Goal: Information Seeking & Learning: Learn about a topic

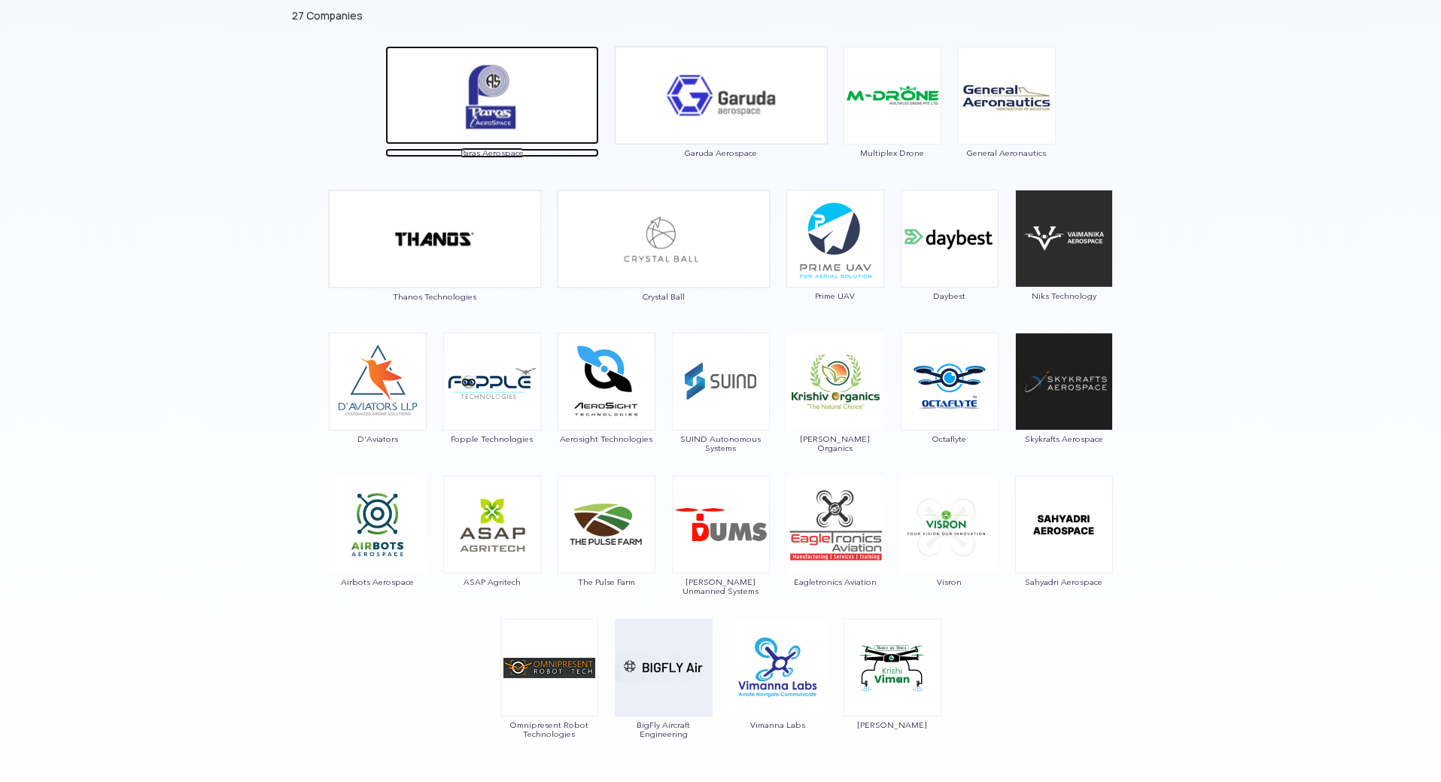
drag, startPoint x: 739, startPoint y: 110, endPoint x: 580, endPoint y: 106, distance: 158.9
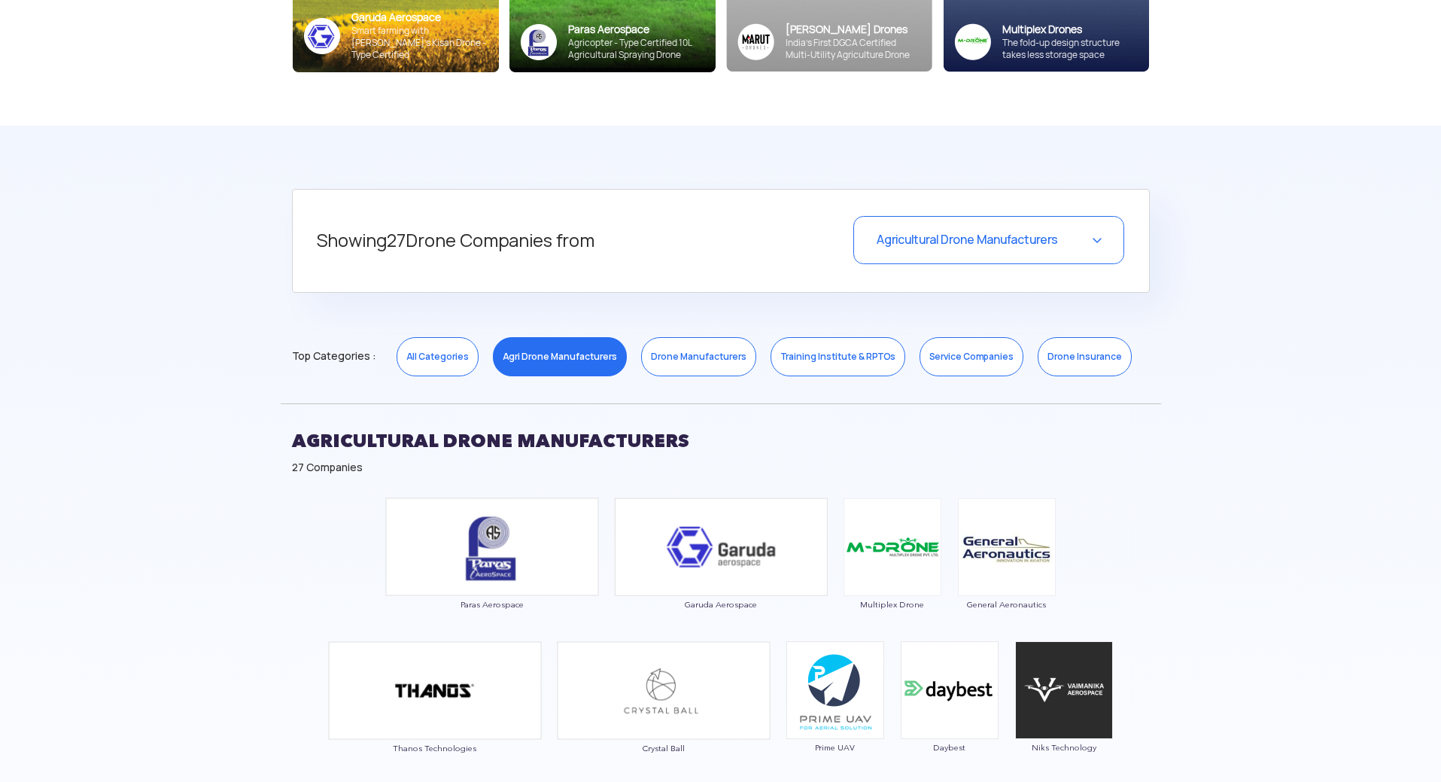
click at [705, 360] on link "Drone Manufacturers" at bounding box center [698, 356] width 115 height 39
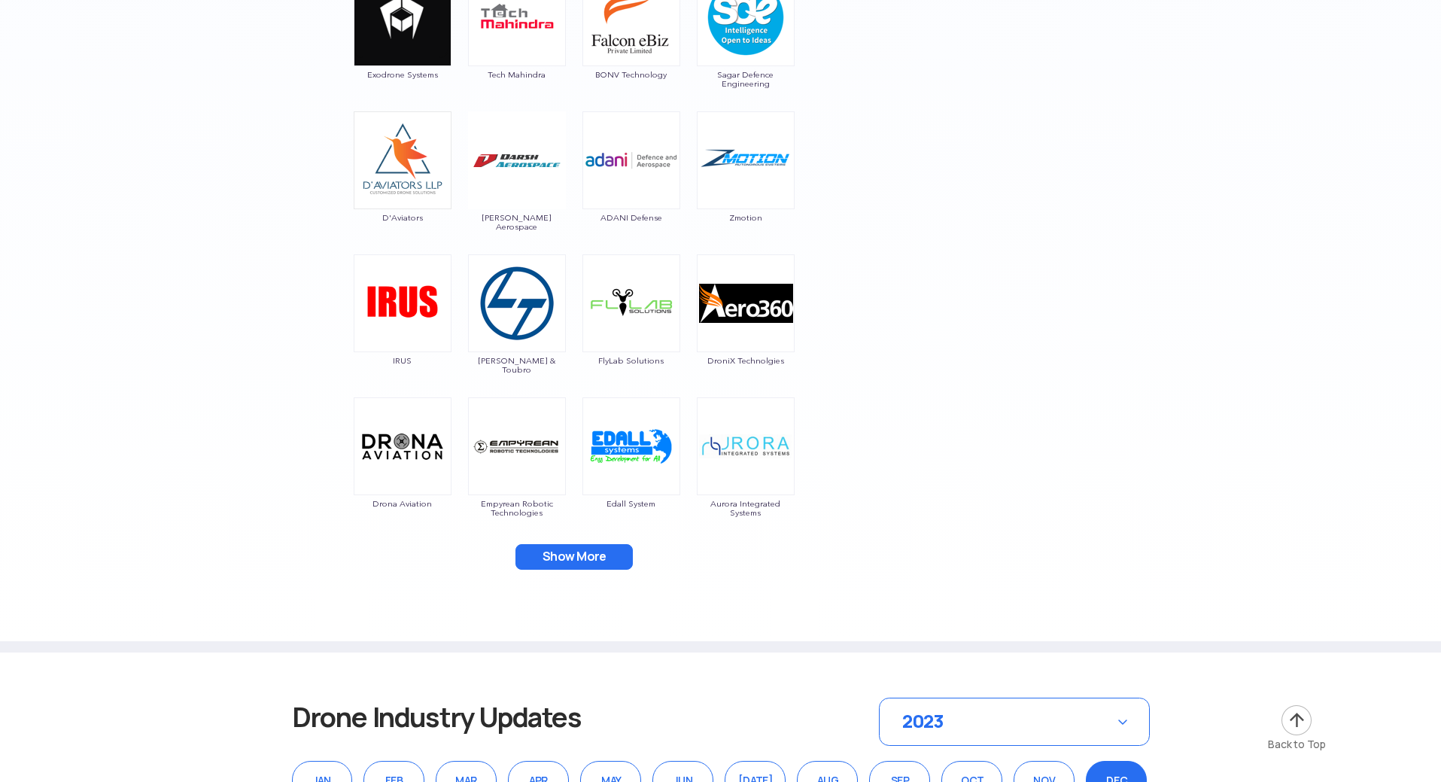
scroll to position [2484, 0]
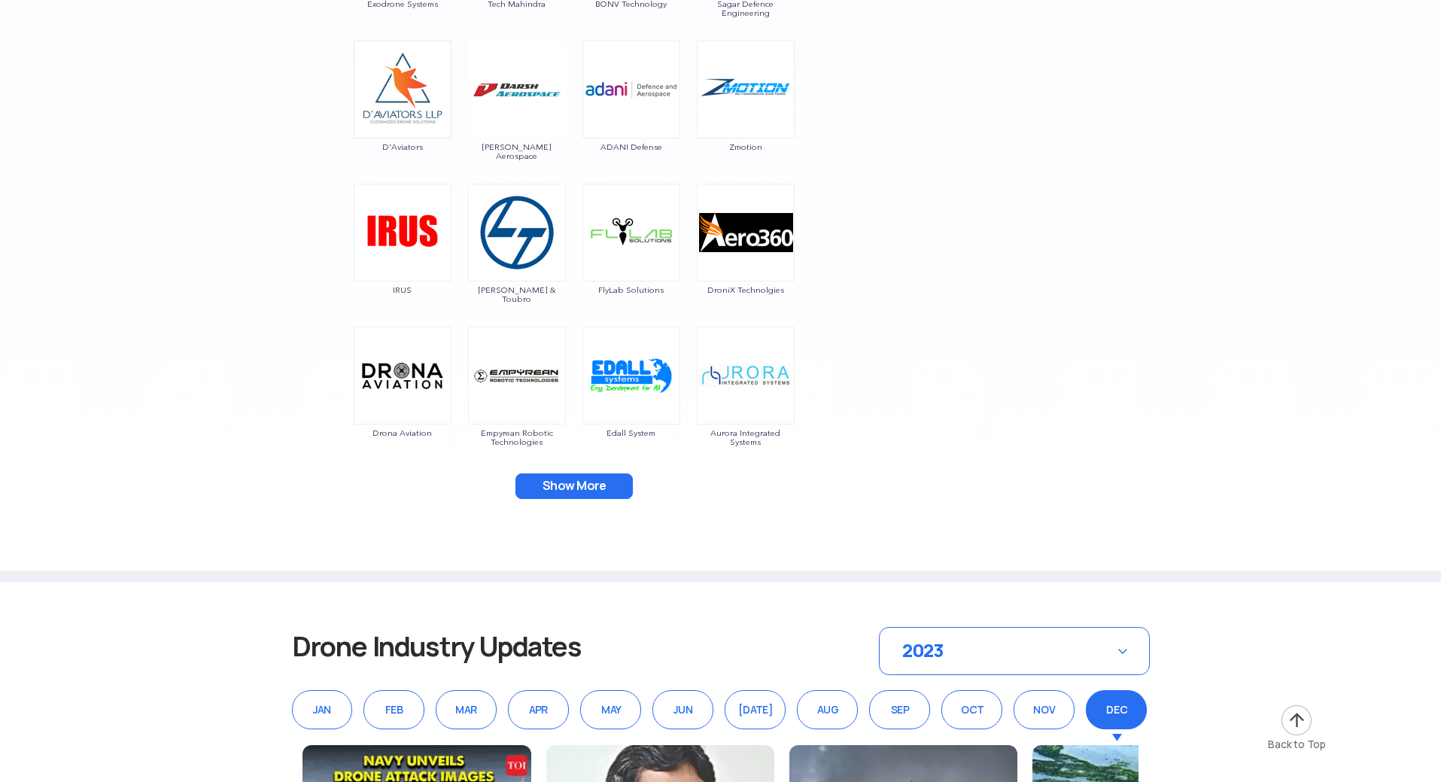
click at [577, 495] on button "Show More" at bounding box center [574, 486] width 117 height 26
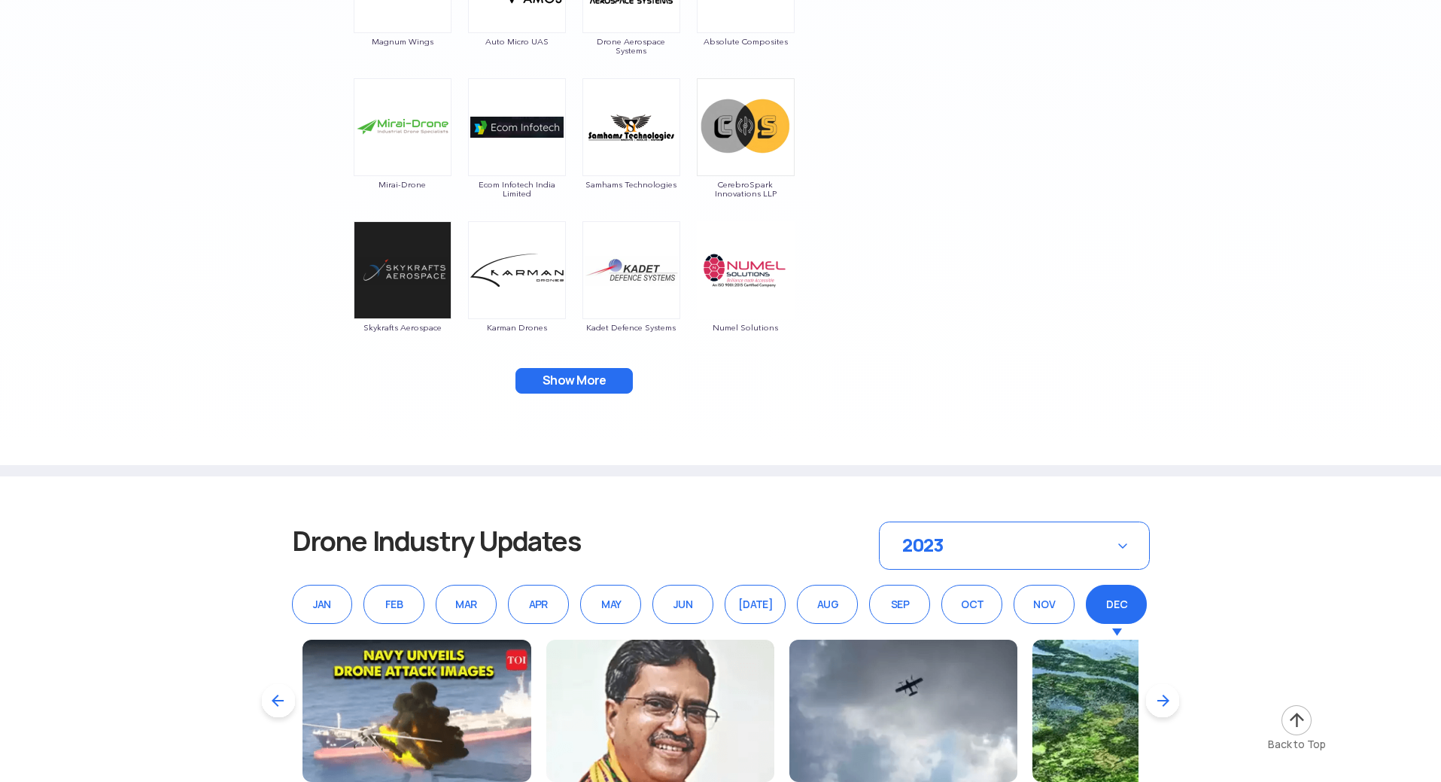
click at [596, 382] on button "Show More" at bounding box center [574, 381] width 117 height 26
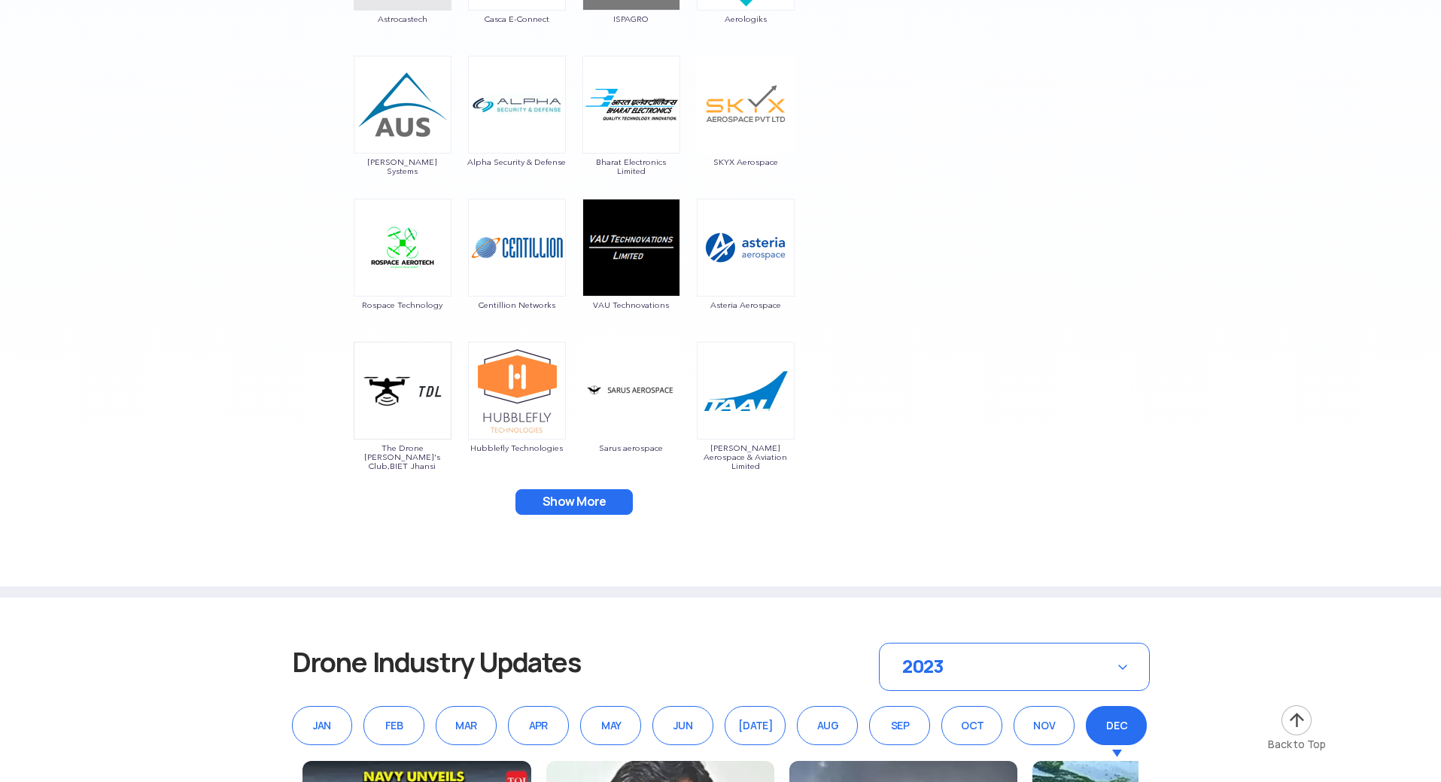
click at [577, 502] on button "Show More" at bounding box center [574, 502] width 117 height 26
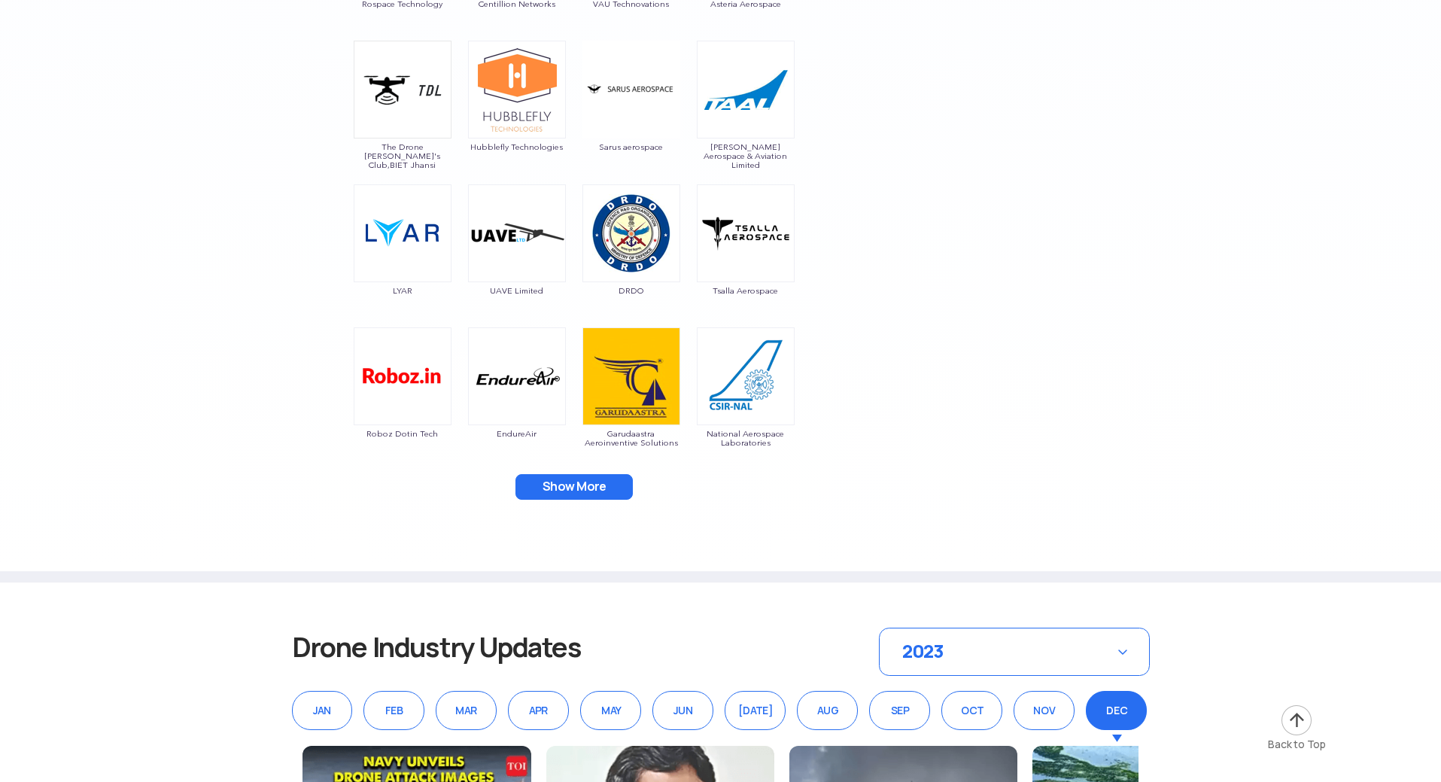
click at [580, 493] on button "Show More" at bounding box center [574, 487] width 117 height 26
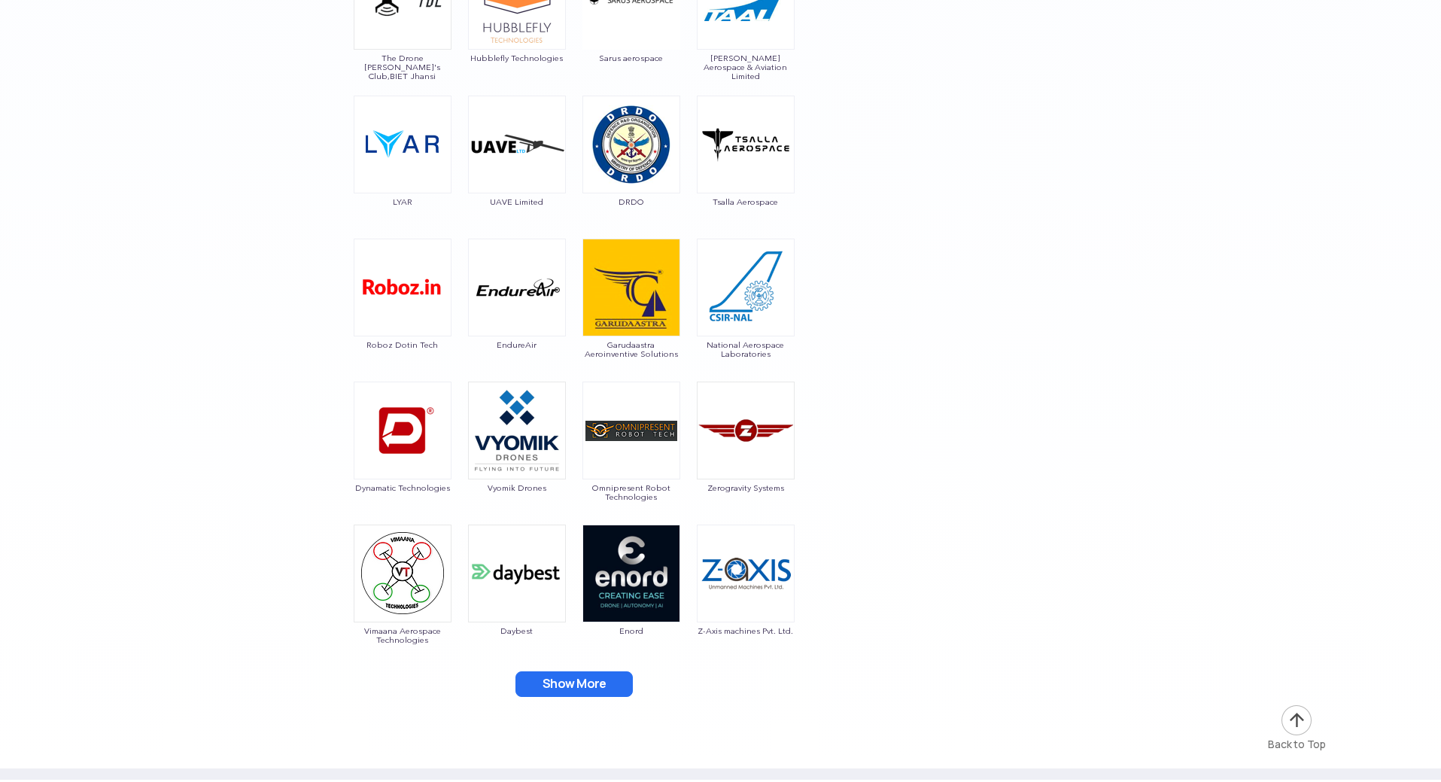
scroll to position [4215, 0]
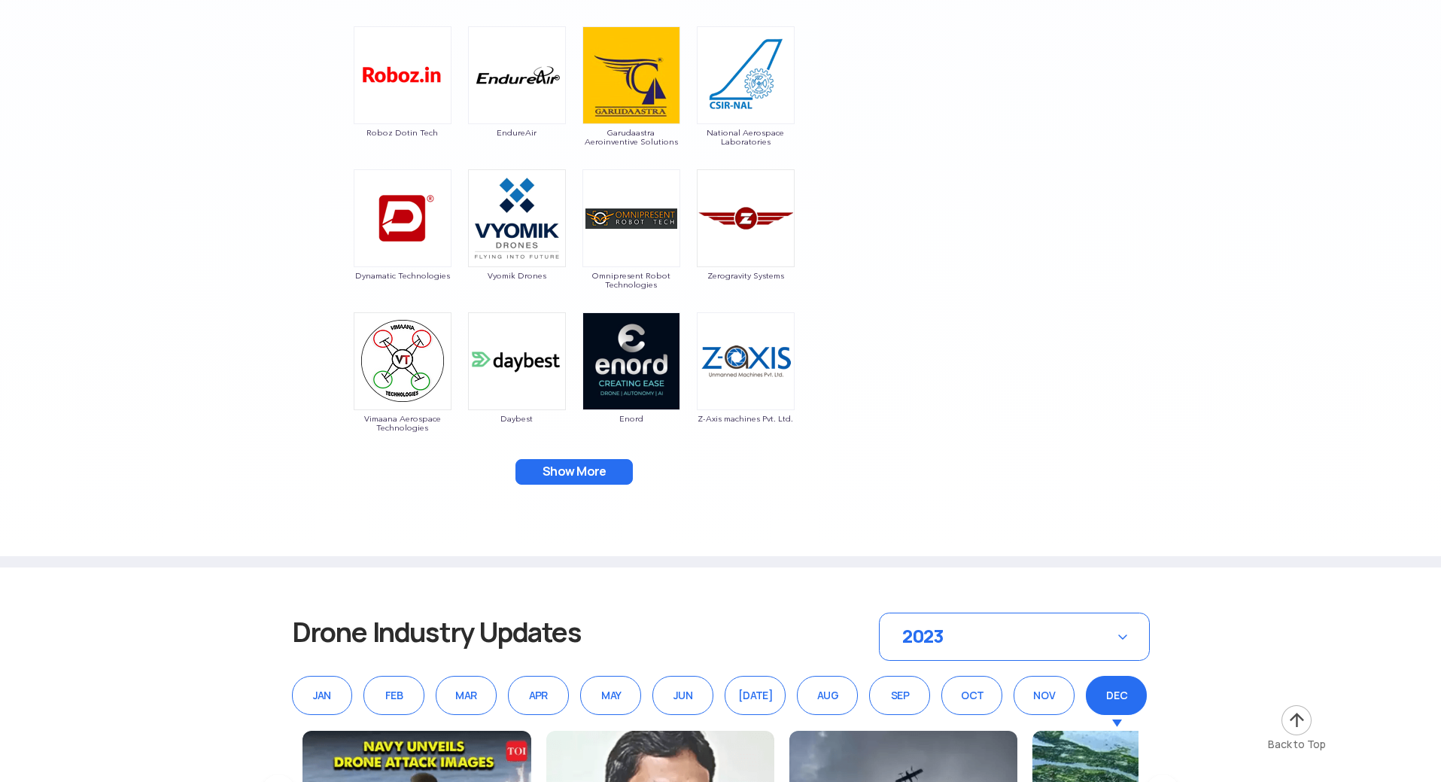
click at [580, 471] on button "Show More" at bounding box center [574, 472] width 117 height 26
